Goal: Task Accomplishment & Management: Use online tool/utility

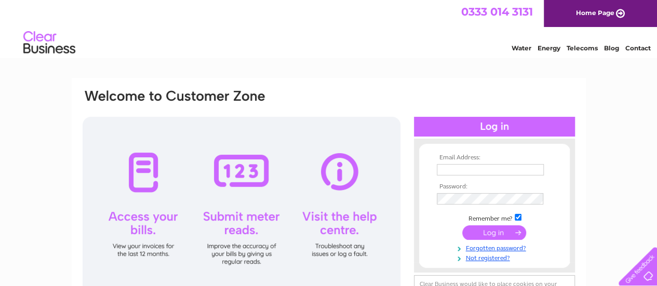
click at [474, 170] on input "text" at bounding box center [490, 169] width 107 height 11
type input "[EMAIL_ADDRESS][DOMAIN_NAME]"
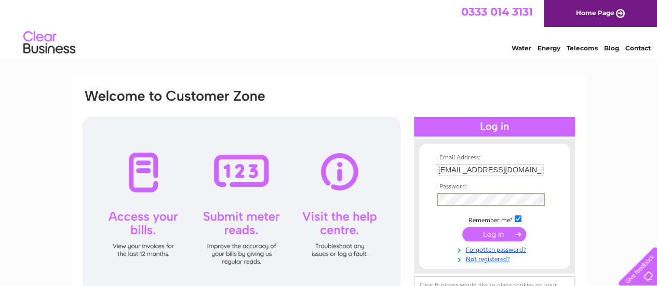
click at [505, 236] on input "submit" at bounding box center [494, 234] width 64 height 15
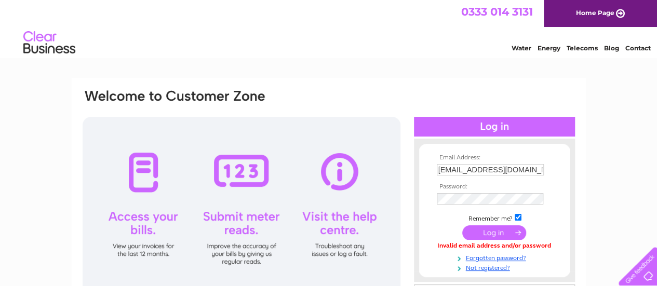
click at [474, 233] on input "submit" at bounding box center [494, 232] width 64 height 15
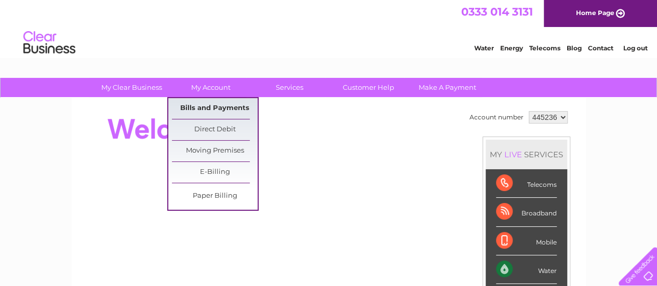
click at [231, 106] on link "Bills and Payments" at bounding box center [215, 108] width 86 height 21
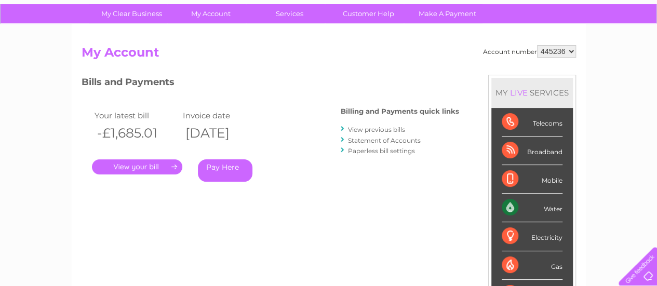
scroll to position [86, 0]
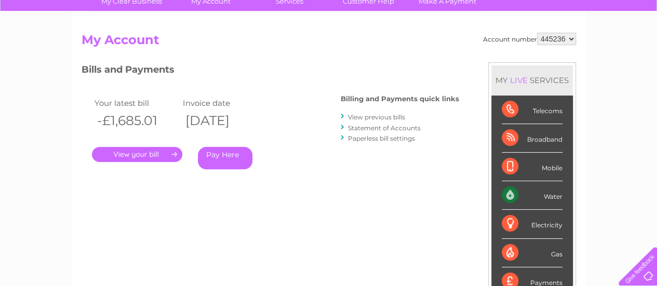
click at [136, 152] on link "." at bounding box center [137, 154] width 90 height 15
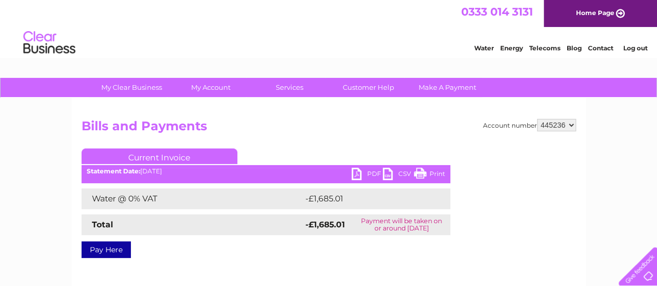
click at [358, 173] on link "PDF" at bounding box center [367, 175] width 31 height 15
click at [634, 47] on link "Log out" at bounding box center [635, 48] width 24 height 8
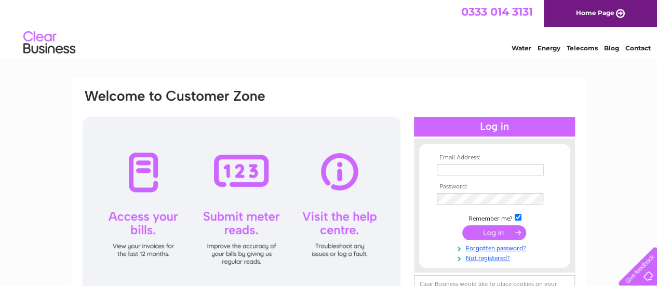
click at [473, 169] on input "text" at bounding box center [490, 169] width 107 height 11
type input "[EMAIL_ADDRESS][DOMAIN_NAME]"
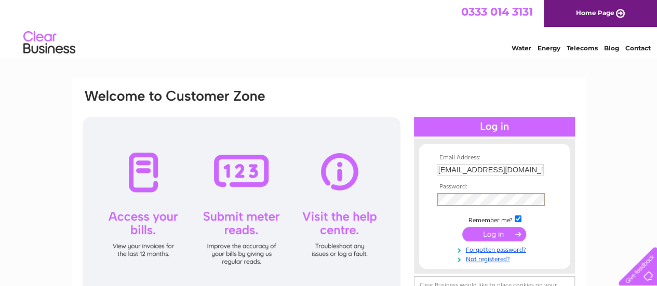
click at [477, 235] on input "submit" at bounding box center [494, 234] width 64 height 15
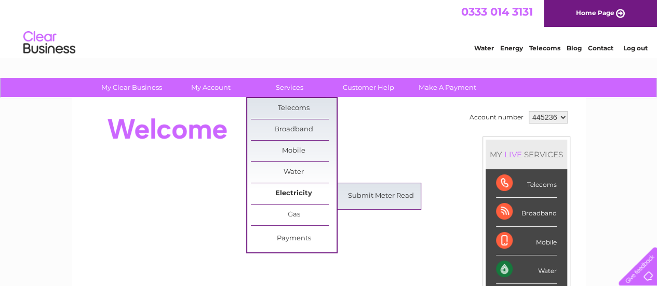
click at [311, 193] on link "Electricity" at bounding box center [294, 193] width 86 height 21
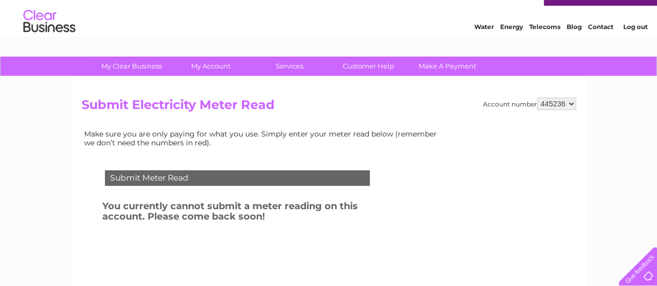
scroll to position [21, 0]
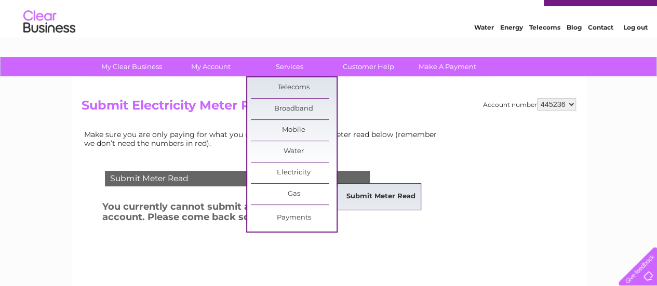
click at [354, 201] on link "Submit Meter Read" at bounding box center [381, 196] width 86 height 21
